Goal: Information Seeking & Learning: Learn about a topic

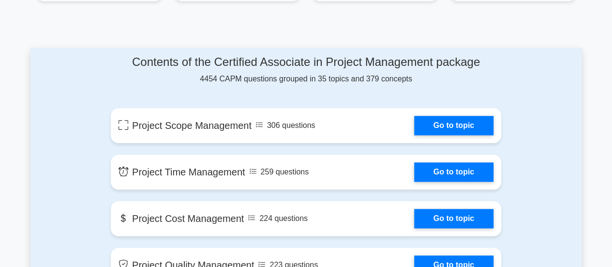
scroll to position [545, 0]
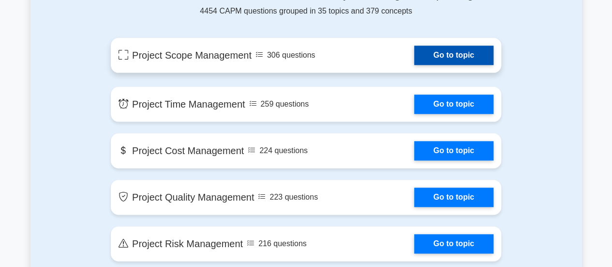
click at [436, 56] on link "Go to topic" at bounding box center [453, 54] width 79 height 19
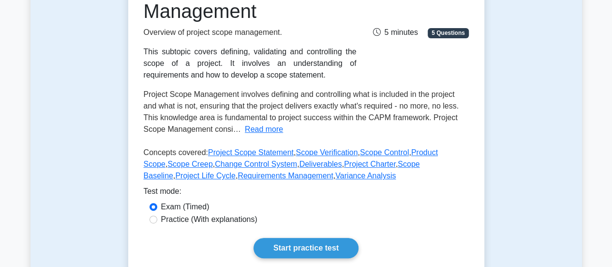
scroll to position [167, 0]
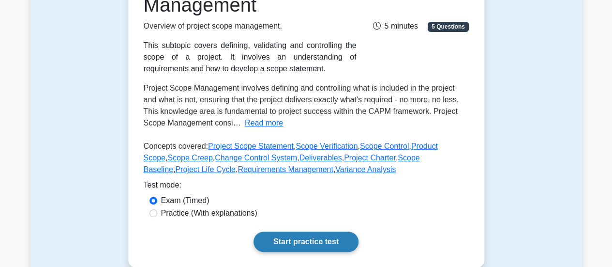
click at [306, 240] on link "Start practice test" at bounding box center [305, 241] width 105 height 20
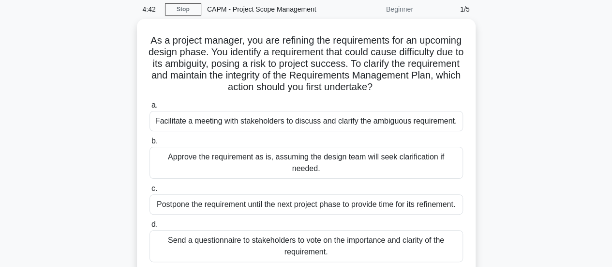
scroll to position [47, 0]
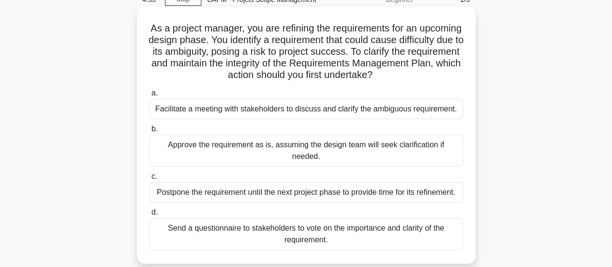
click at [359, 109] on div "Facilitate a meeting with stakeholders to discuss and clarify the ambiguous req…" at bounding box center [305, 109] width 313 height 20
click at [149, 96] on input "a. Facilitate a meeting with stakeholders to discuss and clarify the ambiguous …" at bounding box center [149, 93] width 0 height 6
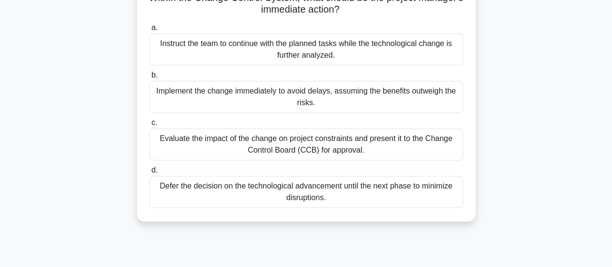
scroll to position [133, 0]
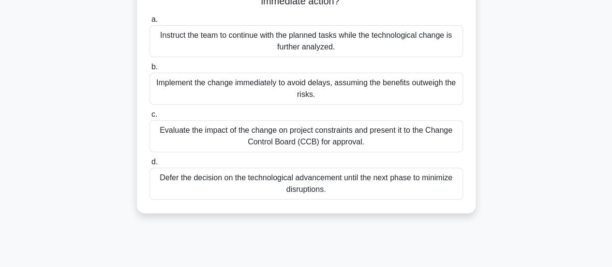
click at [352, 186] on div "Defer the decision on the technological advancement until the next phase to min…" at bounding box center [305, 183] width 313 height 32
click at [149, 165] on input "d. Defer the decision on the technological advancement until the next phase to …" at bounding box center [149, 162] width 0 height 6
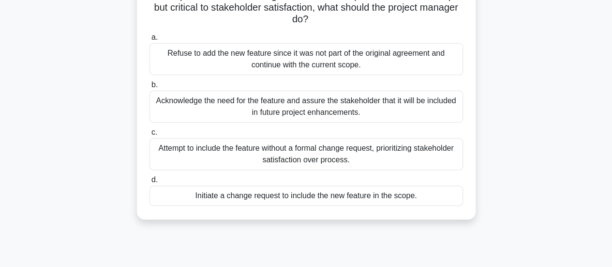
scroll to position [107, 0]
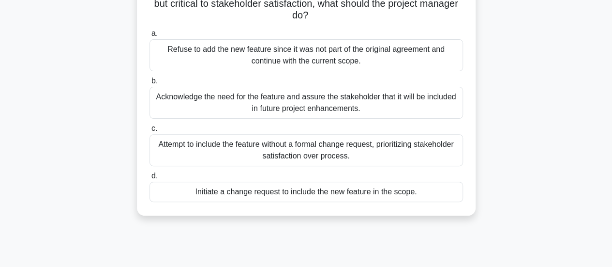
click at [307, 198] on div "Initiate a change request to include the new feature in the scope." at bounding box center [305, 191] width 313 height 20
click at [149, 179] on input "d. Initiate a change request to include the new feature in the scope." at bounding box center [149, 176] width 0 height 6
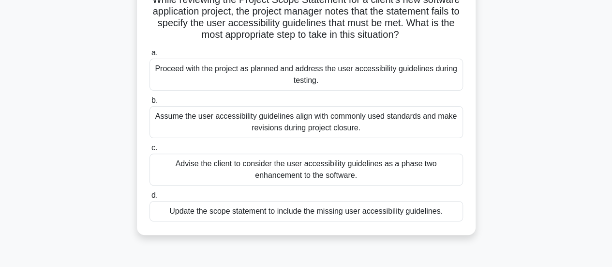
scroll to position [85, 0]
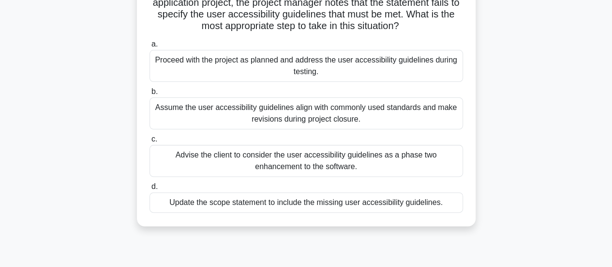
click at [384, 202] on div "Update the scope statement to include the missing user accessibility guidelines." at bounding box center [305, 202] width 313 height 20
click at [149, 190] on input "d. Update the scope statement to include the missing user accessibility guideli…" at bounding box center [149, 186] width 0 height 6
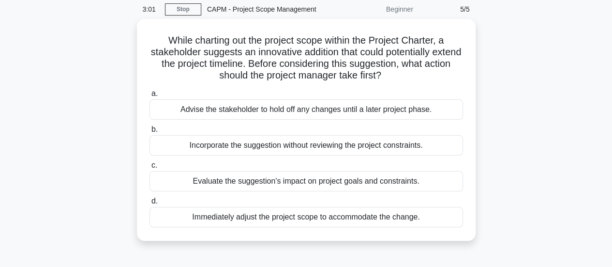
scroll to position [41, 0]
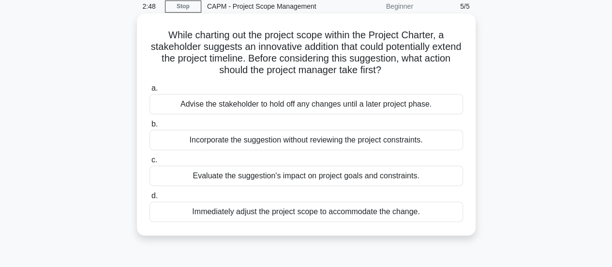
click at [312, 179] on div "Evaluate the suggestion's impact on project goals and constraints." at bounding box center [305, 175] width 313 height 20
click at [149, 163] on input "c. Evaluate the suggestion's impact on project goals and constraints." at bounding box center [149, 160] width 0 height 6
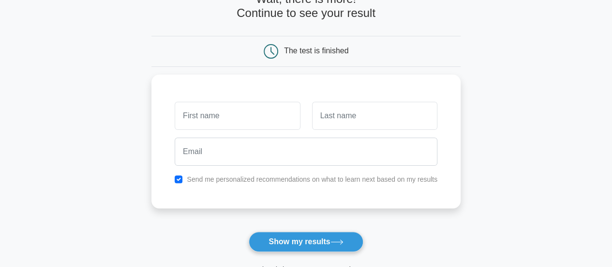
scroll to position [66, 0]
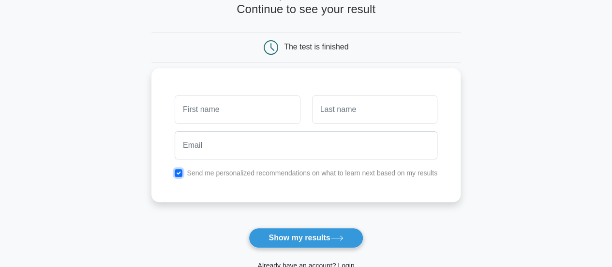
click at [180, 171] on input "checkbox" at bounding box center [179, 173] width 8 height 8
checkbox input "false"
click at [243, 102] on input "text" at bounding box center [237, 109] width 125 height 28
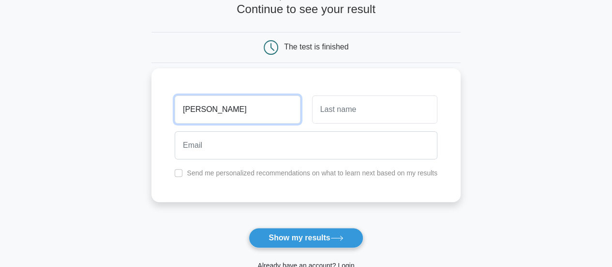
type input "[PERSON_NAME]"
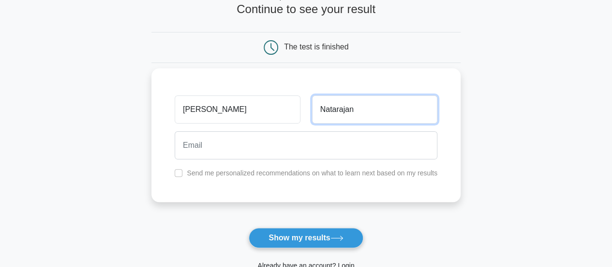
type input "Natarajan"
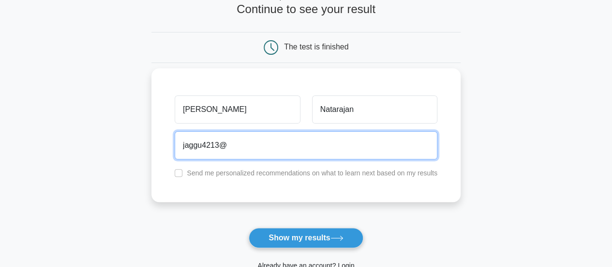
type input "jaggu4213@gmail.com"
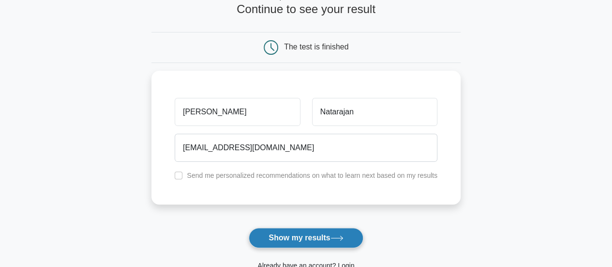
click at [314, 236] on button "Show my results" at bounding box center [306, 237] width 114 height 20
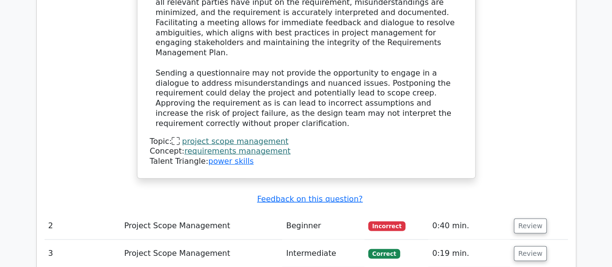
scroll to position [1151, 0]
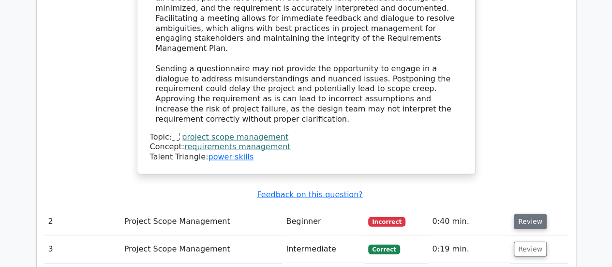
click at [521, 214] on button "Review" at bounding box center [530, 221] width 33 height 15
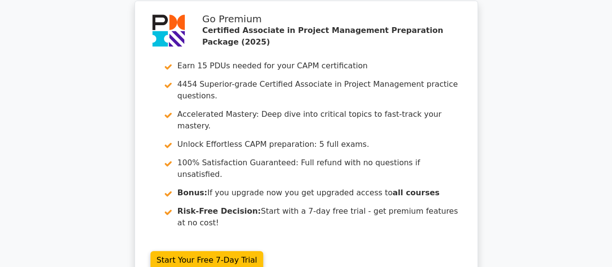
scroll to position [2127, 0]
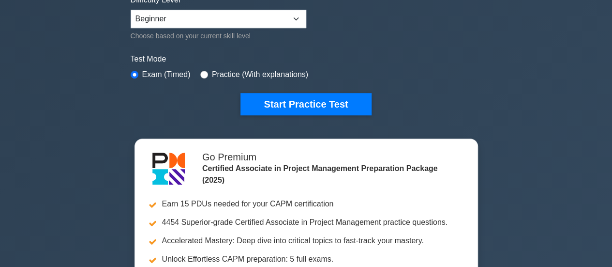
scroll to position [174, 0]
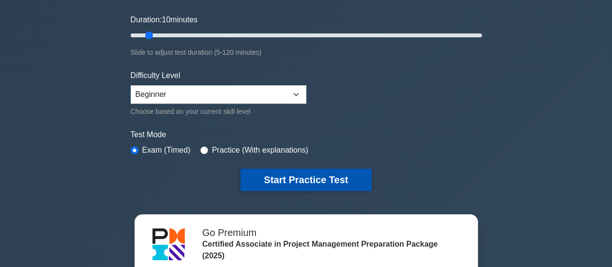
click at [287, 181] on button "Start Practice Test" at bounding box center [305, 179] width 131 height 22
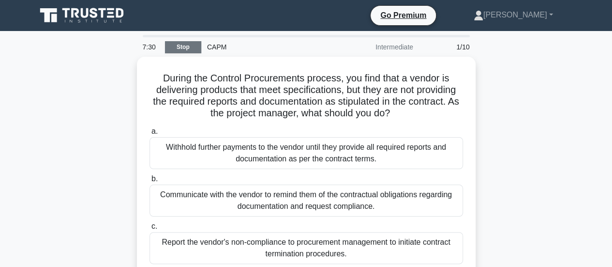
click at [193, 51] on link "Stop" at bounding box center [183, 47] width 36 height 12
